Goal: Task Accomplishment & Management: Manage account settings

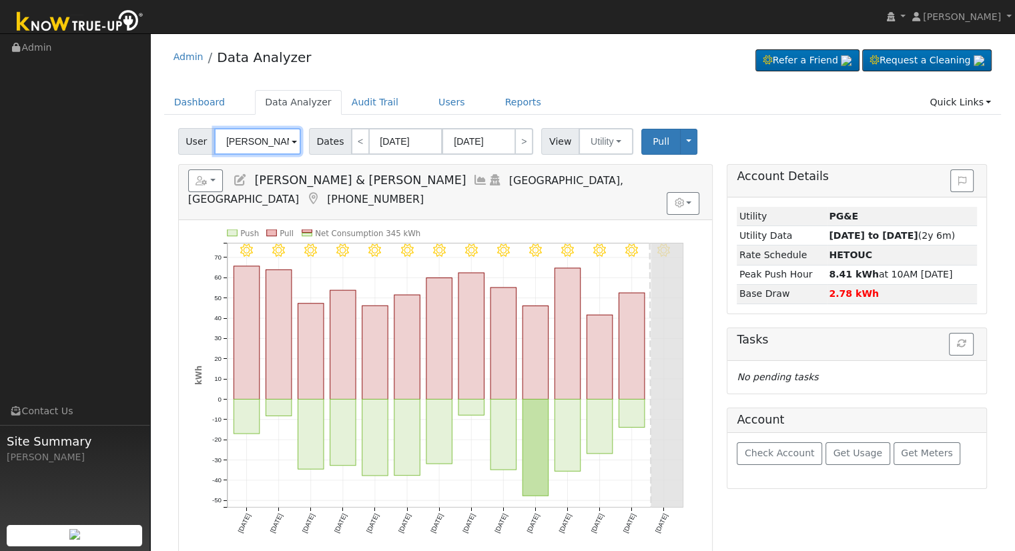
click at [278, 145] on input "[PERSON_NAME] & [PERSON_NAME]" at bounding box center [257, 141] width 87 height 27
click at [278, 145] on img at bounding box center [284, 140] width 33 height 25
click at [264, 140] on input "[PERSON_NAME] & [PERSON_NAME]" at bounding box center [257, 141] width 87 height 27
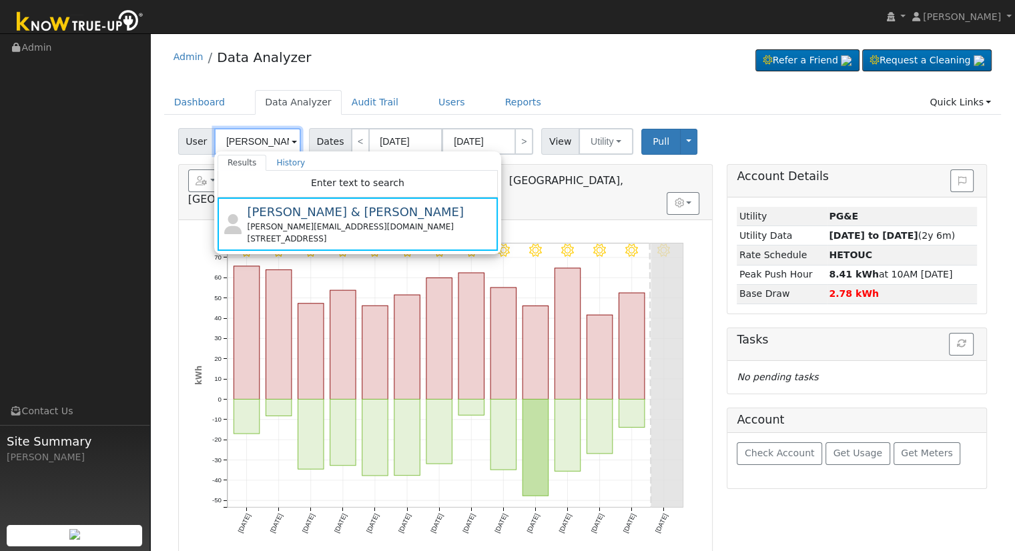
paste input "[PERSON_NAME]"
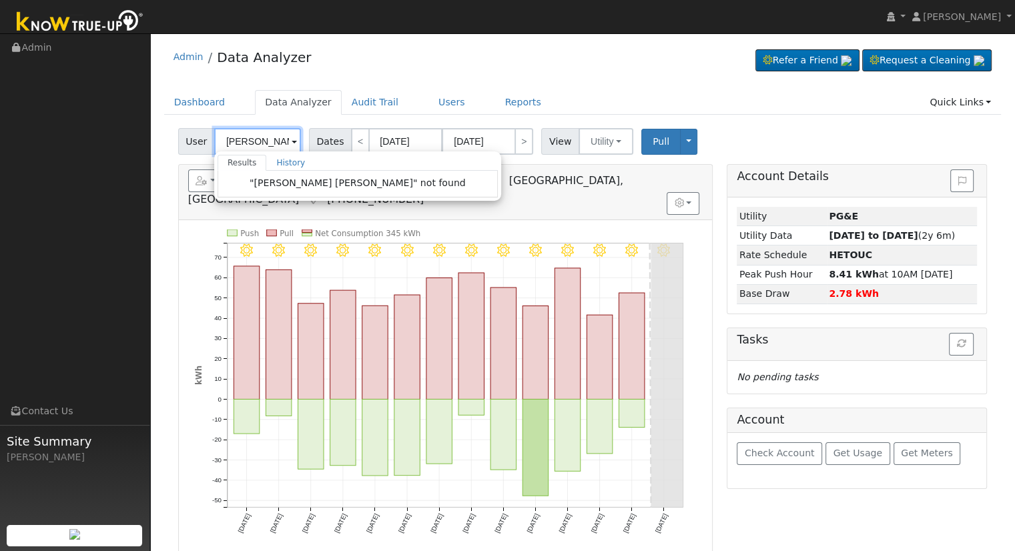
scroll to position [0, 37]
drag, startPoint x: 253, startPoint y: 142, endPoint x: 302, endPoint y: 145, distance: 48.9
click at [302, 145] on div "User [PERSON_NAME] [PERSON_NAME] Results History "[PERSON_NAME] [PERSON_NAME]" …" at bounding box center [241, 141] width 131 height 27
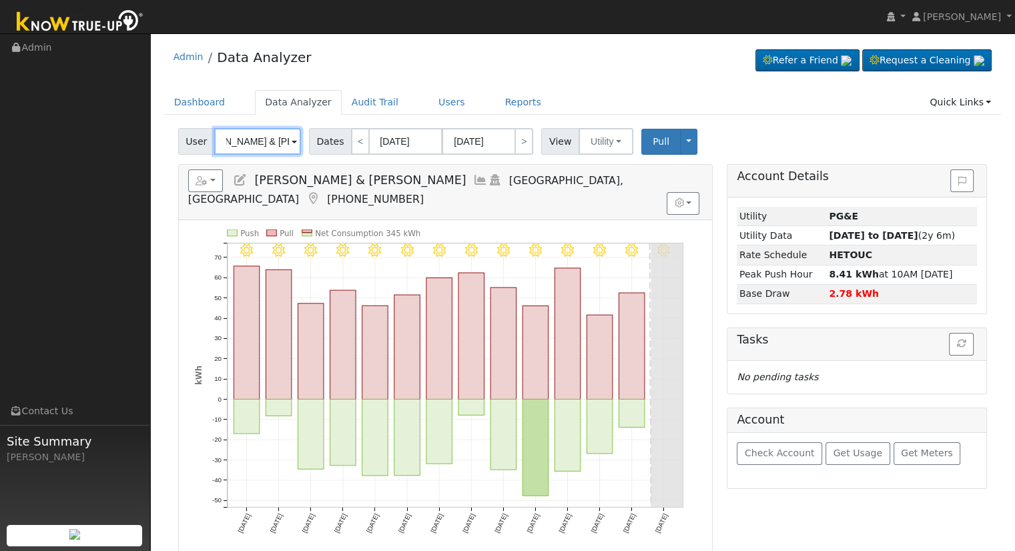
click at [270, 142] on input "[PERSON_NAME] & [PERSON_NAME]" at bounding box center [257, 141] width 87 height 27
paste input "[PERSON_NAME]"
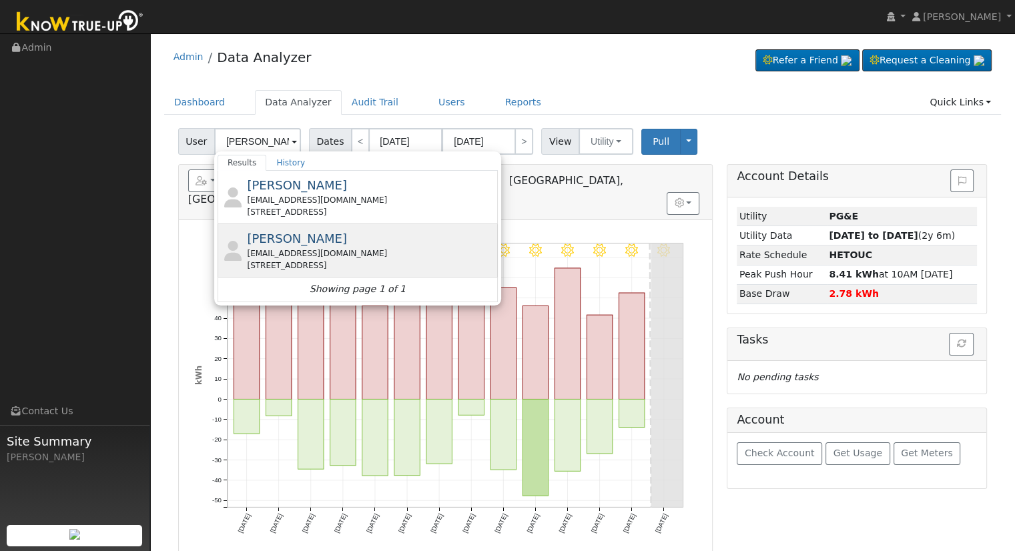
click at [364, 243] on div "[PERSON_NAME] [EMAIL_ADDRESS][DOMAIN_NAME] [STREET_ADDRESS]" at bounding box center [371, 251] width 248 height 42
type input "[PERSON_NAME]"
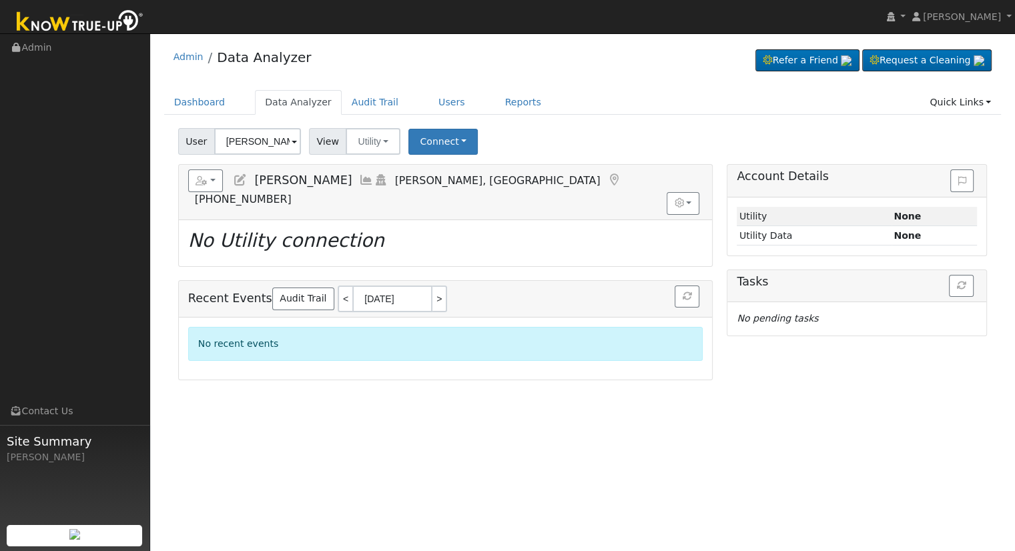
click at [240, 174] on icon at bounding box center [240, 180] width 15 height 12
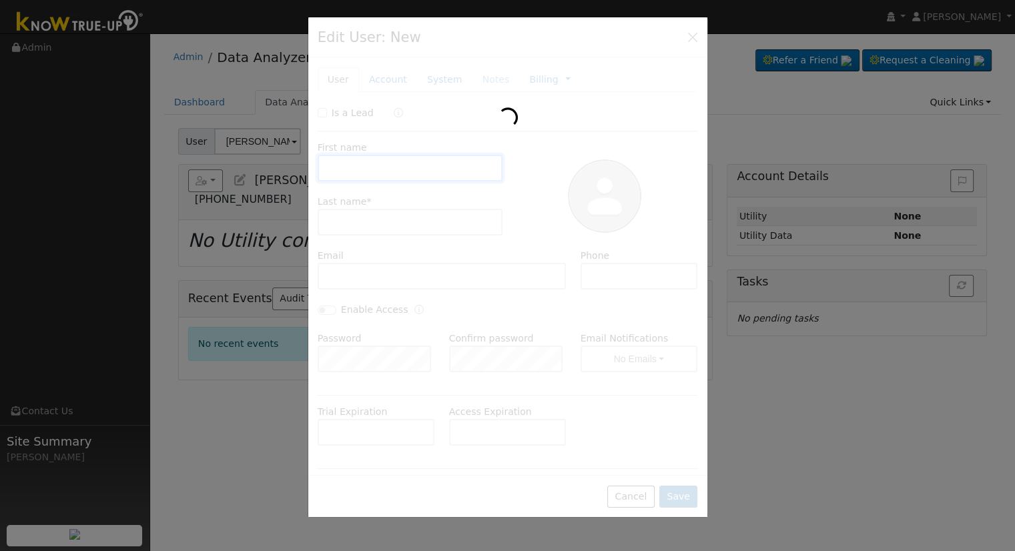
type input "[PERSON_NAME]"
type input "[EMAIL_ADDRESS][DOMAIN_NAME]"
type input "5592874078"
checkbox input "false"
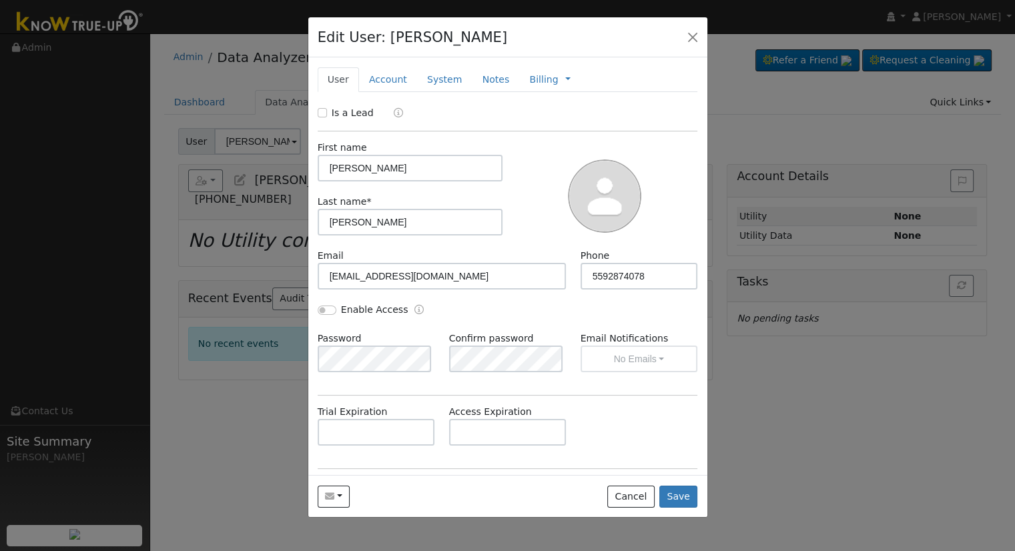
click at [243, 214] on div at bounding box center [507, 275] width 1015 height 551
click at [694, 38] on button "button" at bounding box center [693, 36] width 19 height 19
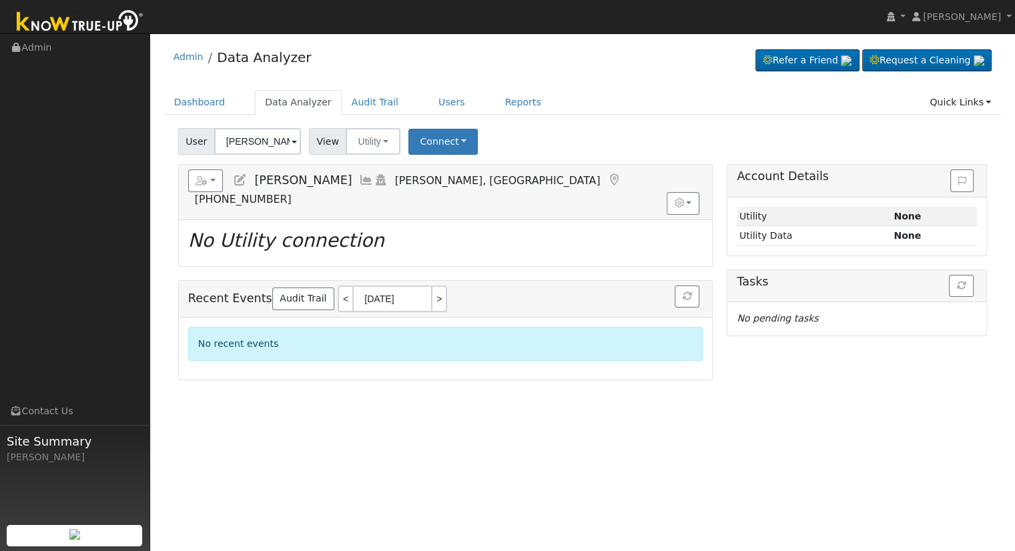
click at [238, 182] on icon at bounding box center [240, 180] width 15 height 12
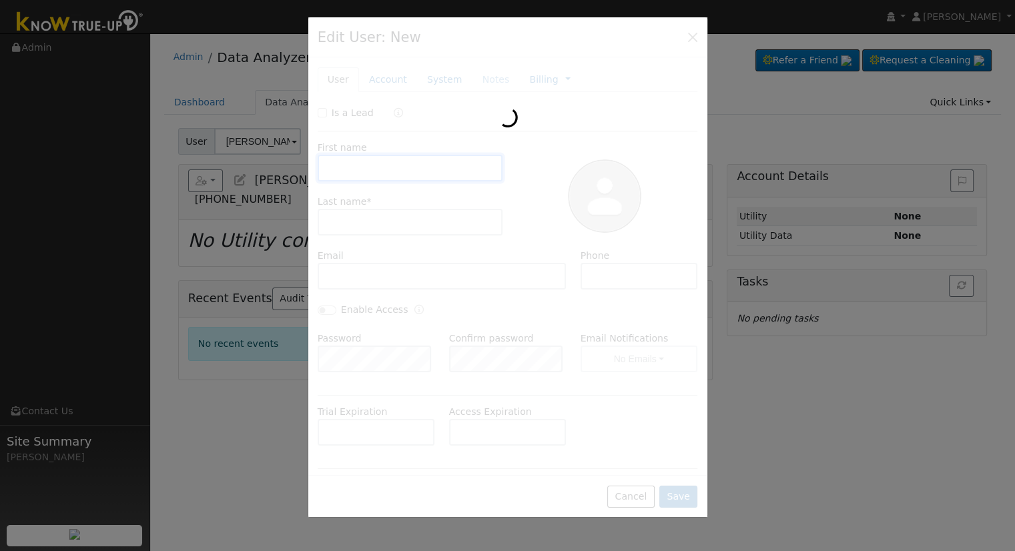
type input "[PERSON_NAME]"
type input "[EMAIL_ADDRESS][DOMAIN_NAME]"
type input "5592874078"
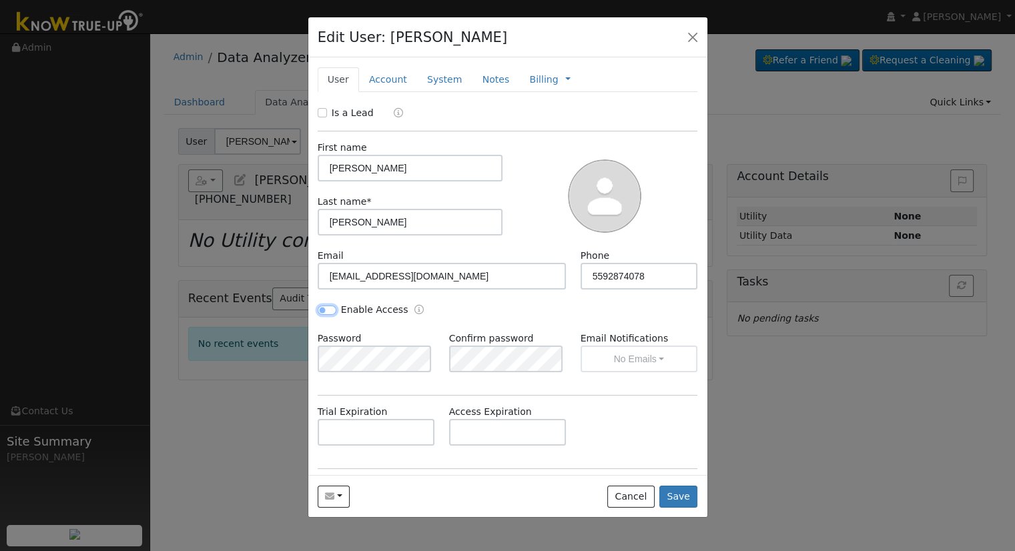
click at [318, 308] on input "Enable Access" at bounding box center [327, 310] width 19 height 9
checkbox input "true"
click at [615, 348] on button "No Emails" at bounding box center [640, 359] width 118 height 27
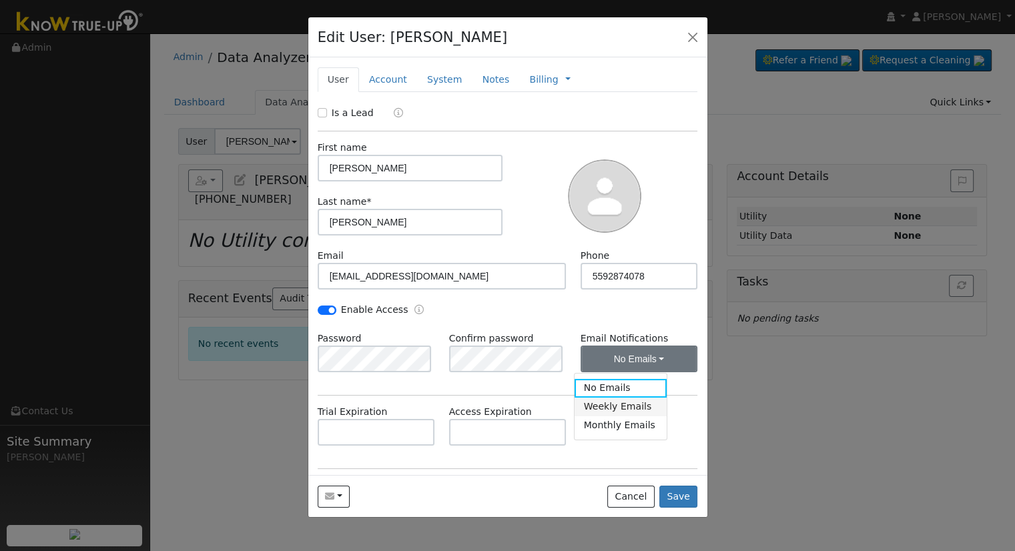
click at [596, 408] on link "Weekly Emails" at bounding box center [621, 407] width 93 height 19
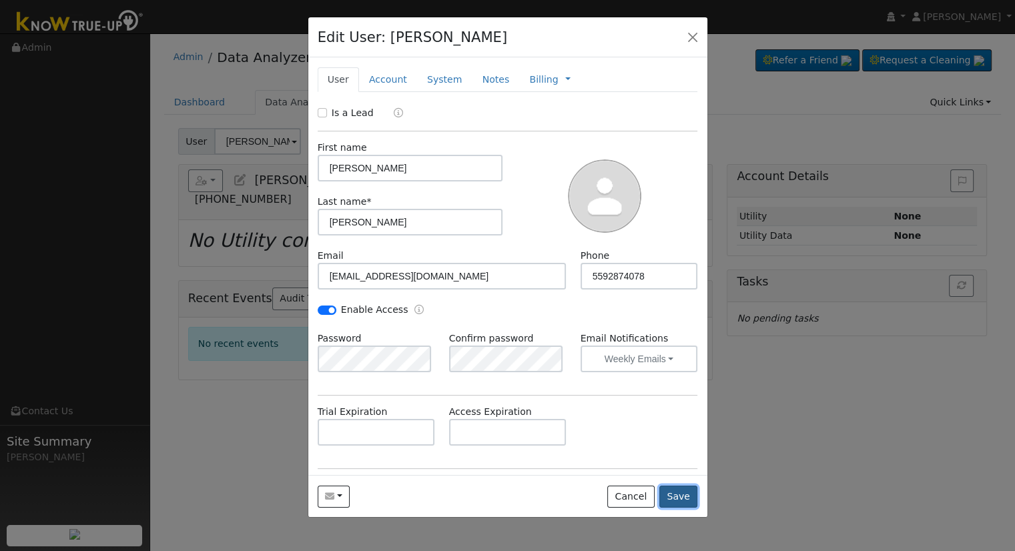
click at [689, 500] on button "Save" at bounding box center [679, 497] width 39 height 23
